Goal: Transaction & Acquisition: Purchase product/service

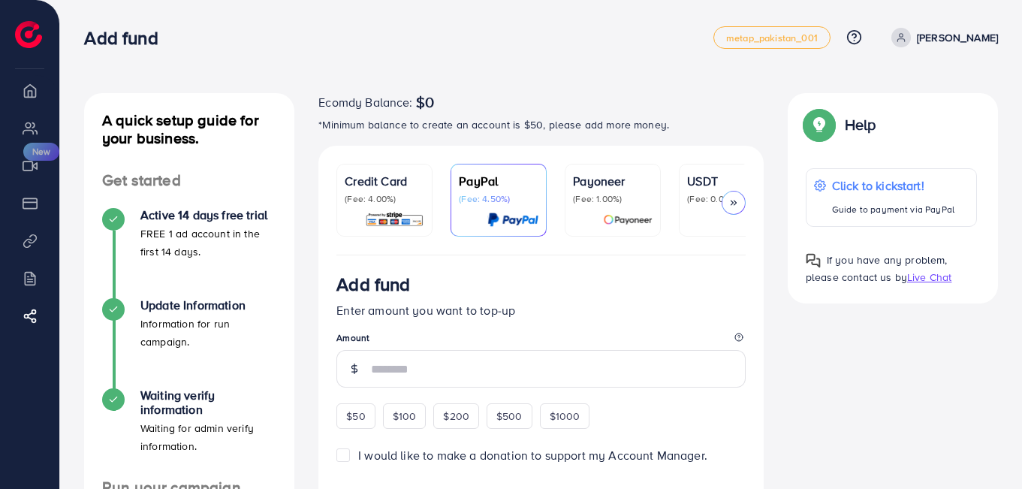
click at [722, 193] on p "(Fee: 0.00%)" at bounding box center [727, 199] width 80 height 12
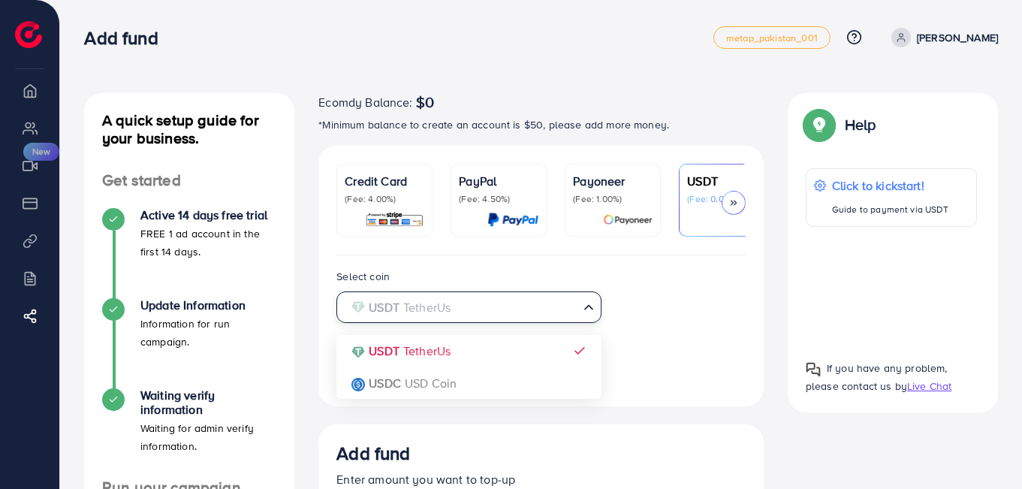
click at [457, 297] on div "USDT TetherUs" at bounding box center [460, 306] width 236 height 26
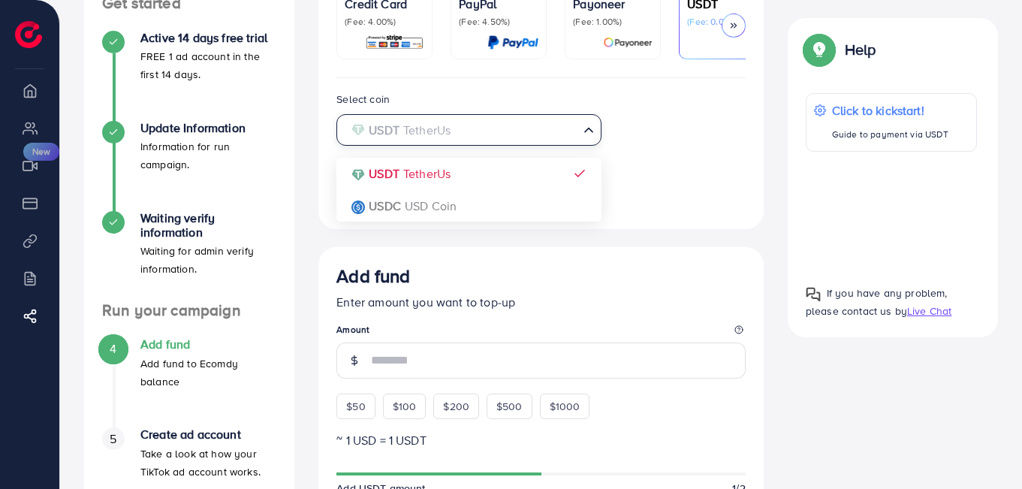
scroll to position [178, 0]
click at [400, 170] on div "Select coin USDT TetherUs Loading... USDT TetherUs USDC USD Coin Transfer netwo…" at bounding box center [540, 149] width 433 height 121
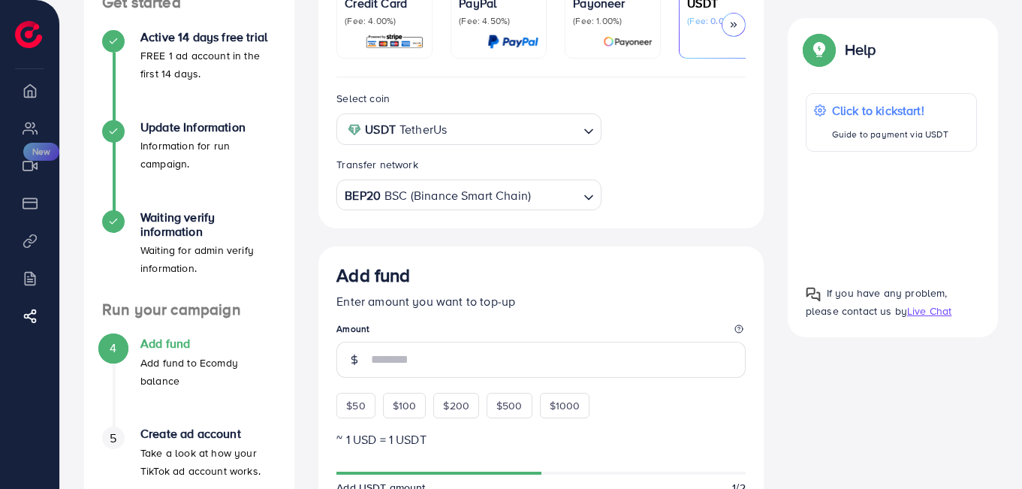
click at [394, 188] on div "BEP20 BSC (Binance Smart Chain)" at bounding box center [460, 194] width 236 height 26
click at [355, 411] on span "$50" at bounding box center [355, 405] width 19 height 15
type input "**"
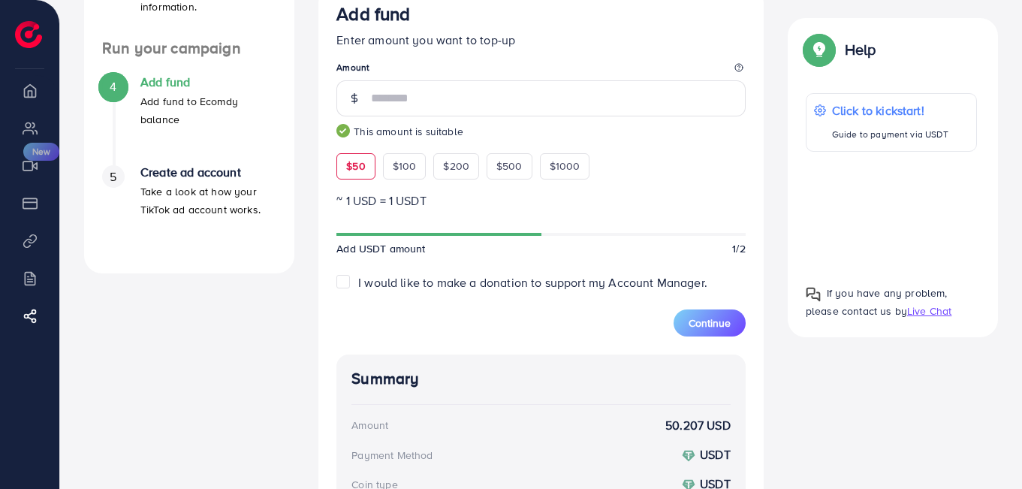
scroll to position [447, 0]
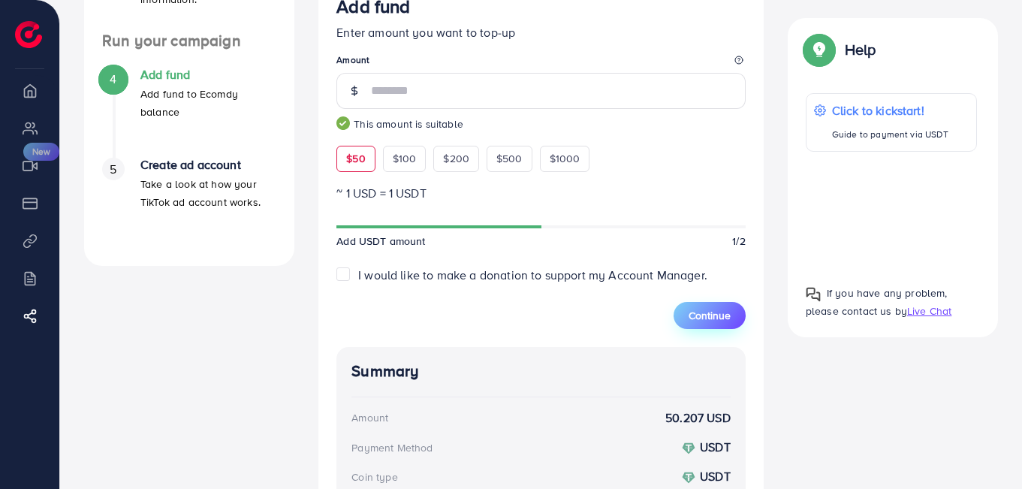
click at [734, 313] on button "Continue" at bounding box center [709, 315] width 72 height 27
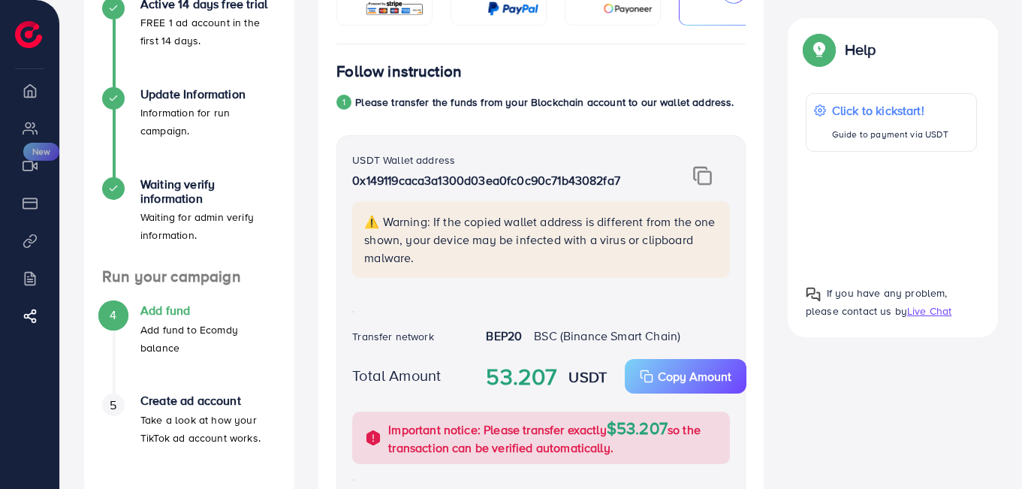
scroll to position [235, 0]
